Goal: Information Seeking & Learning: Compare options

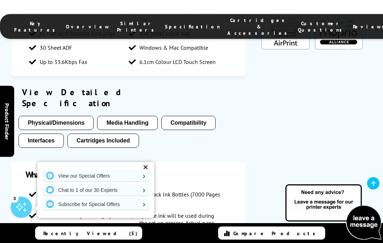
scroll to position [767, 0]
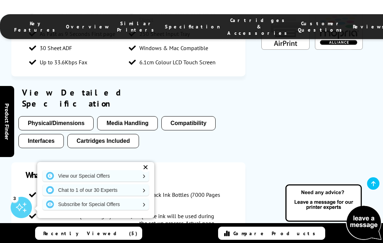
click at [127, 181] on link "View our Special Offers" at bounding box center [96, 175] width 106 height 11
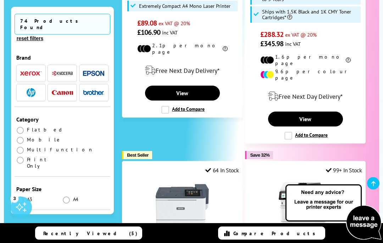
scroll to position [348, 0]
click at [103, 231] on span "Recently Viewed (5)" at bounding box center [90, 233] width 94 height 6
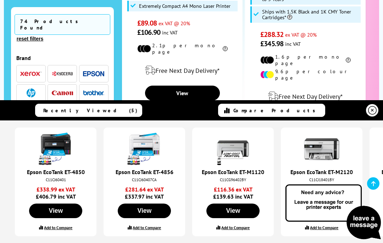
click at [60, 228] on label "Add to Compare" at bounding box center [58, 227] width 28 height 5
click at [0, 0] on input "Add to Compare" at bounding box center [0, 0] width 0 height 0
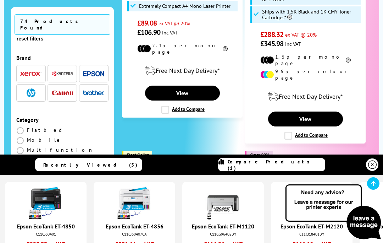
scroll to position [0, 7]
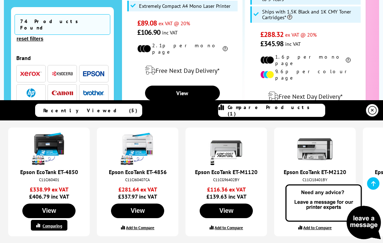
click at [142, 229] on label "Add to Compare" at bounding box center [140, 227] width 28 height 5
click at [0, 0] on input "Add to Compare" at bounding box center [0, 0] width 0 height 0
click at [273, 163] on div "Epson EcoTank ET-4850 C11CJ60401 £338.99 ex VAT £406.79 inc VAT View Comparing …" at bounding box center [191, 181] width 383 height 109
click at [271, 105] on span "Compare Products (2)" at bounding box center [276, 110] width 97 height 13
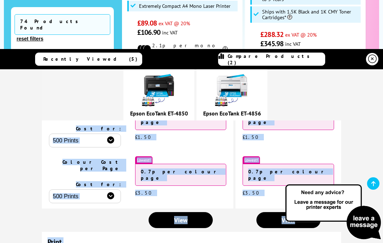
scroll to position [186, 0]
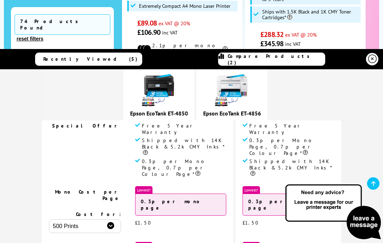
scroll to position [96, 0]
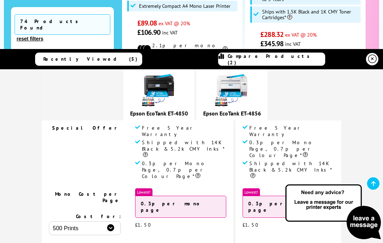
click at [325, 115] on div "Epson EcoTank ET-4850" at bounding box center [233, 94] width 383 height 51
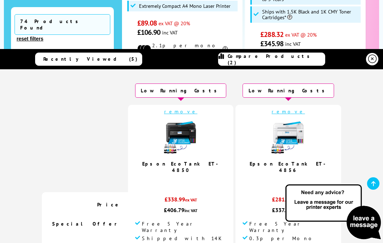
scroll to position [0, 0]
click at [371, 57] on icon at bounding box center [372, 59] width 9 height 9
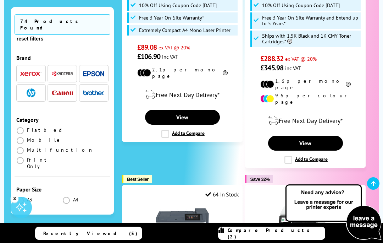
scroll to position [325, 0]
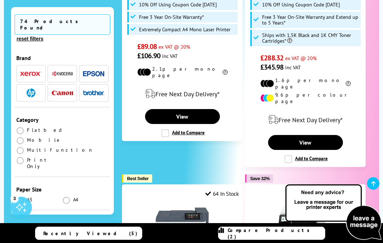
click at [94, 90] on img "button" at bounding box center [93, 92] width 21 height 5
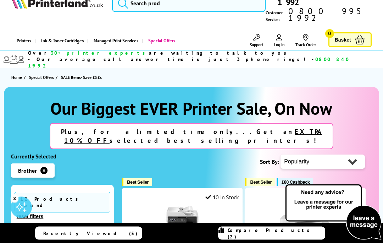
scroll to position [20, 0]
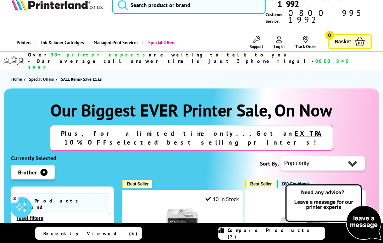
click at [358, 156] on select "Popularity Rating Price - Low to High Price - High to Low Running Costs - Low t…" at bounding box center [323, 163] width 84 height 14
select select "Running Costs"
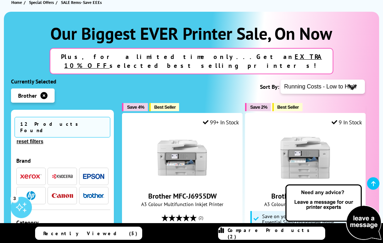
scroll to position [100, 0]
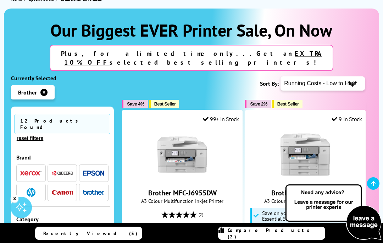
click at [94, 170] on img "button" at bounding box center [93, 172] width 21 height 5
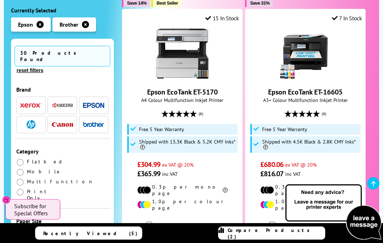
scroll to position [1383, 0]
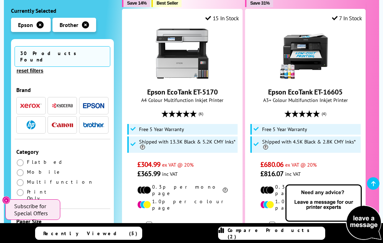
click at [0, 0] on input "Add to Compare" at bounding box center [0, 0] width 0 height 0
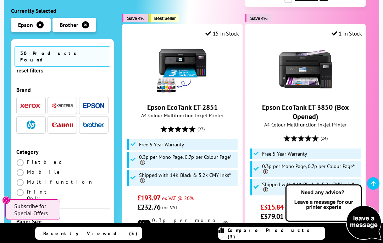
scroll to position [1060, 0]
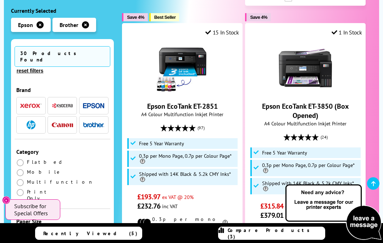
click at [0, 0] on input "Add to Compare" at bounding box center [0, 0] width 0 height 0
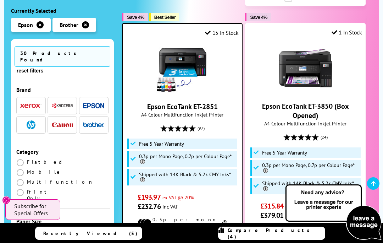
click at [270, 240] on span "Compare Products (4)" at bounding box center [276, 233] width 97 height 13
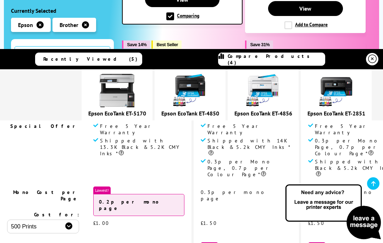
scroll to position [1342, 0]
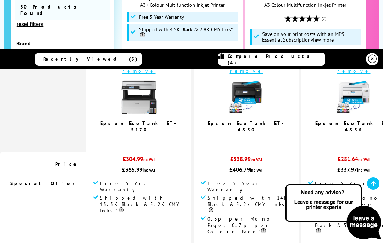
scroll to position [27, 0]
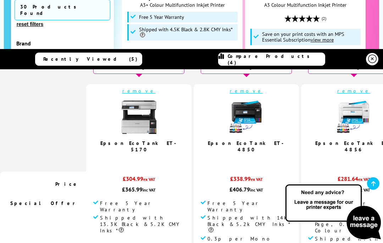
click at [378, 64] on link at bounding box center [372, 59] width 12 height 12
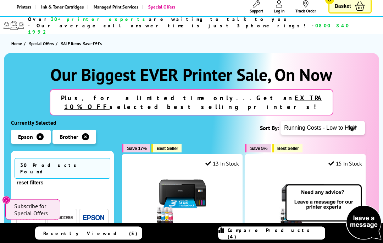
scroll to position [0, 0]
